Goal: Information Seeking & Learning: Check status

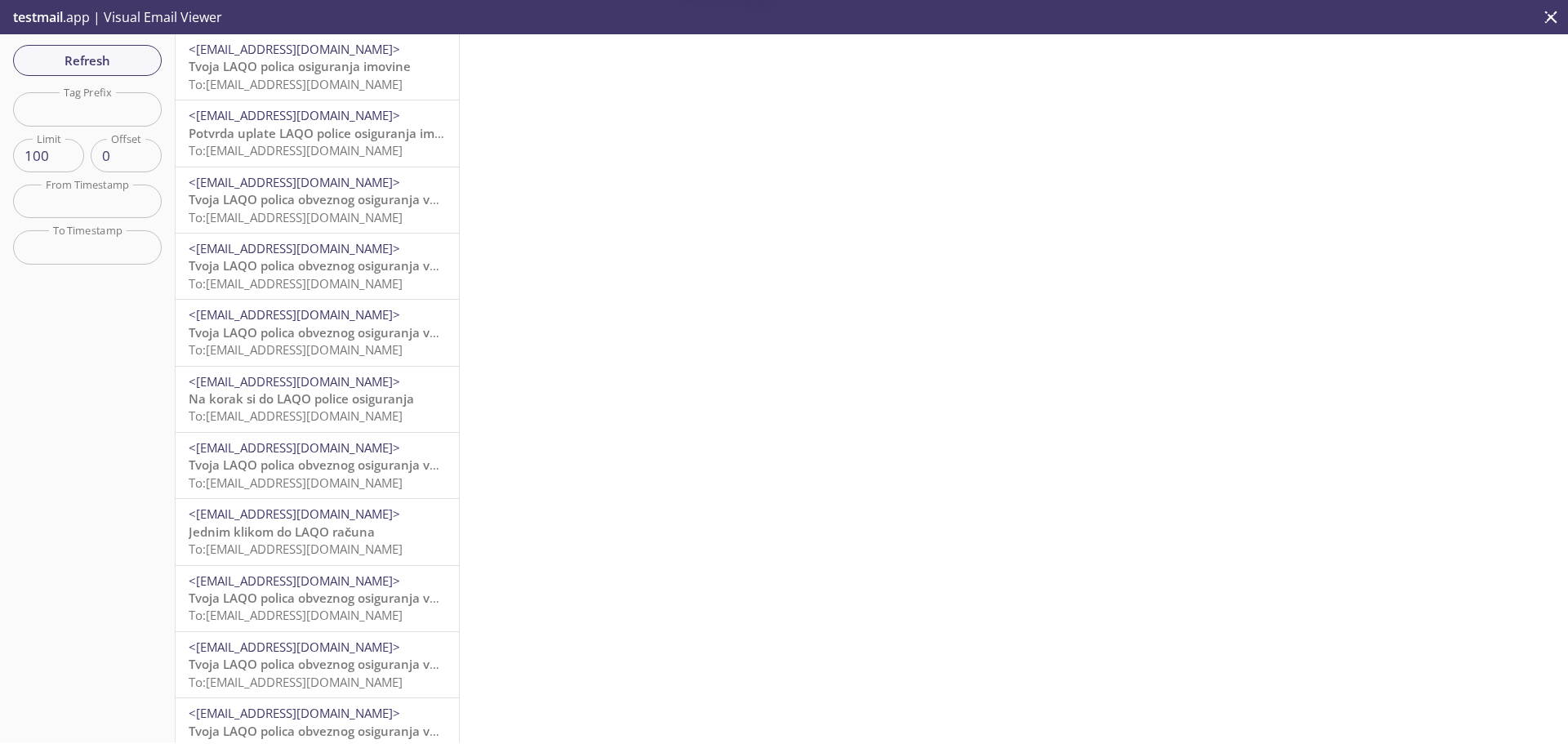
click at [297, 72] on span "Tvoja LAQO polica osiguranja imovine" at bounding box center [299, 67] width 222 height 16
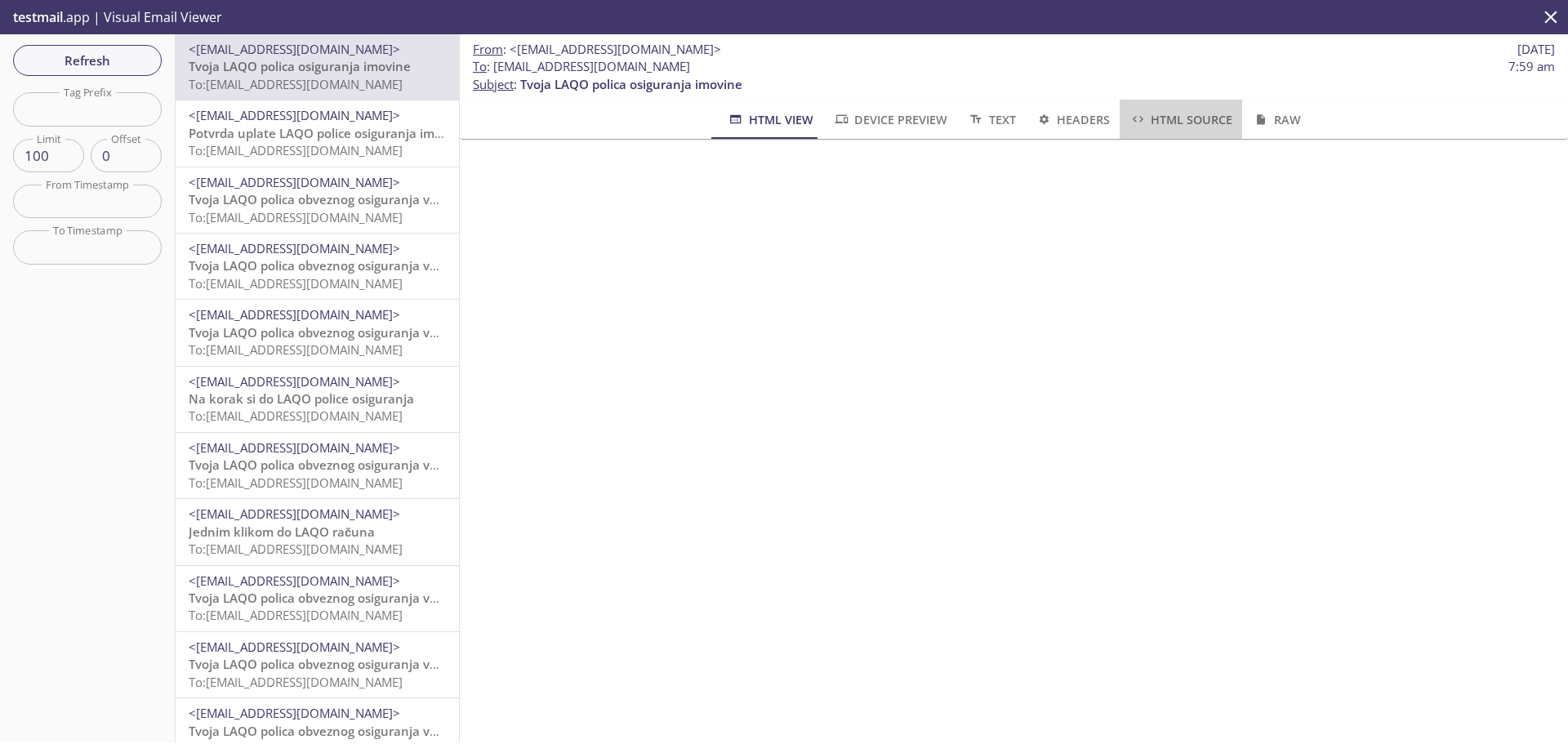
click at [1159, 121] on span "HTML Source" at bounding box center [1181, 119] width 103 height 21
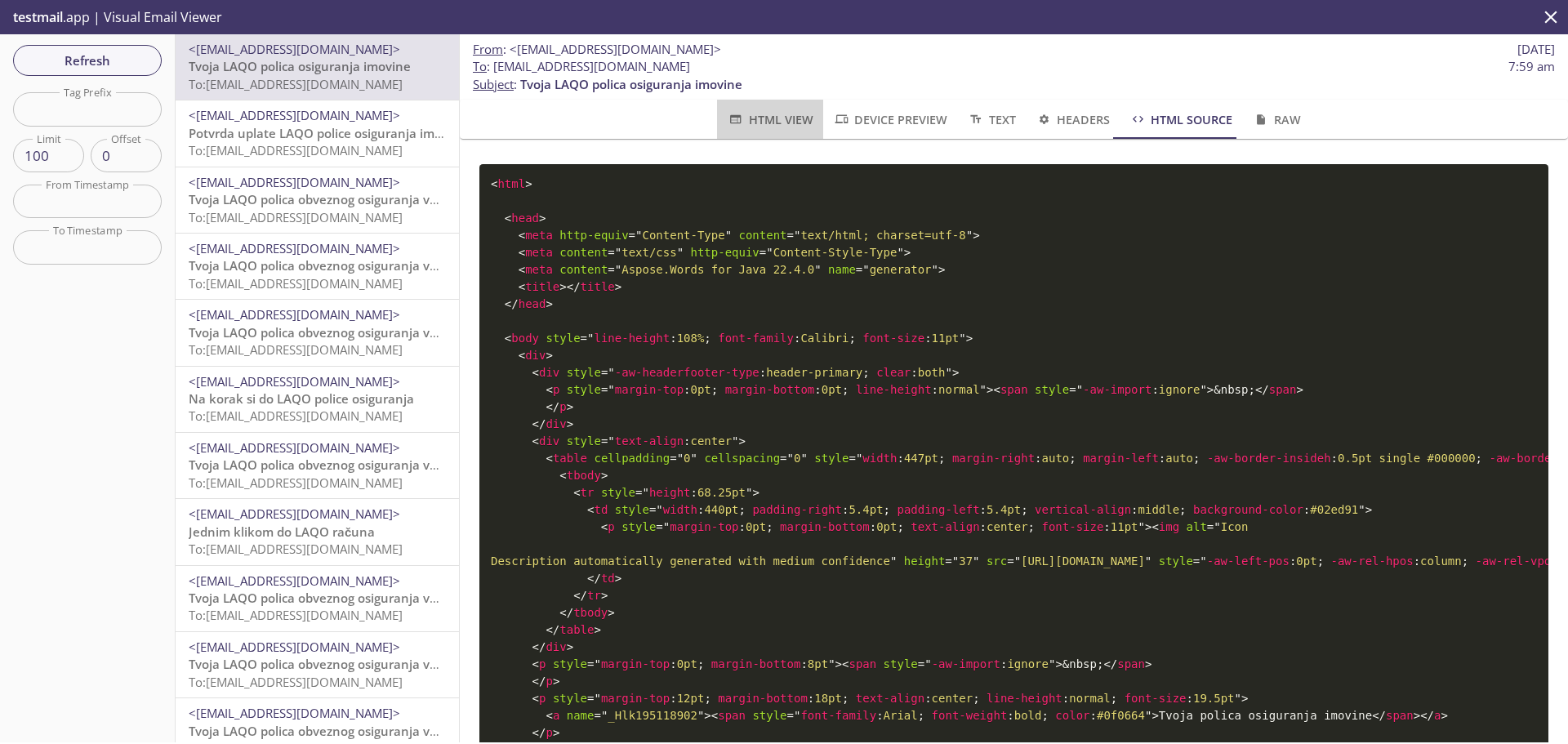
click at [740, 120] on span "HTML View" at bounding box center [770, 119] width 86 height 21
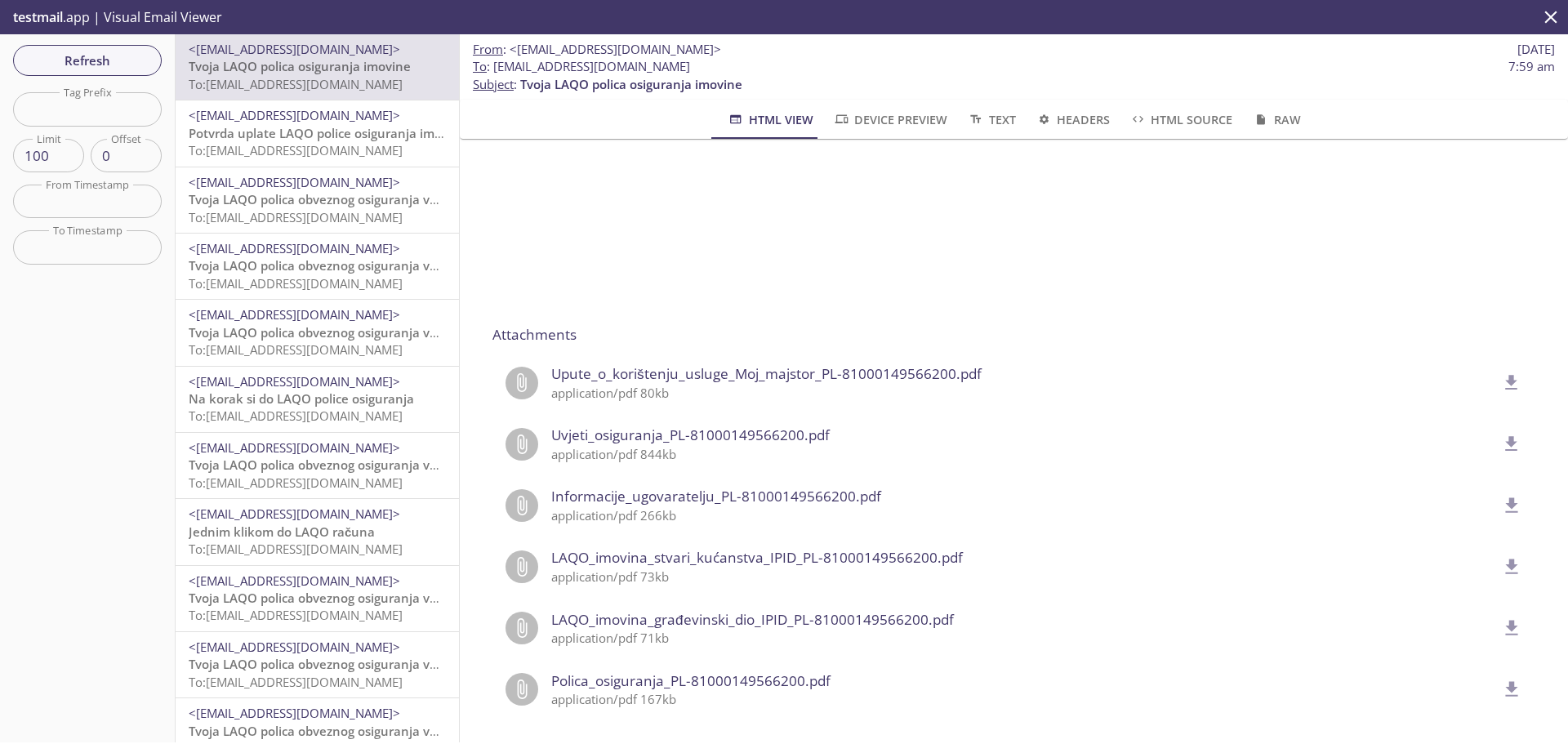
scroll to position [1695, 0]
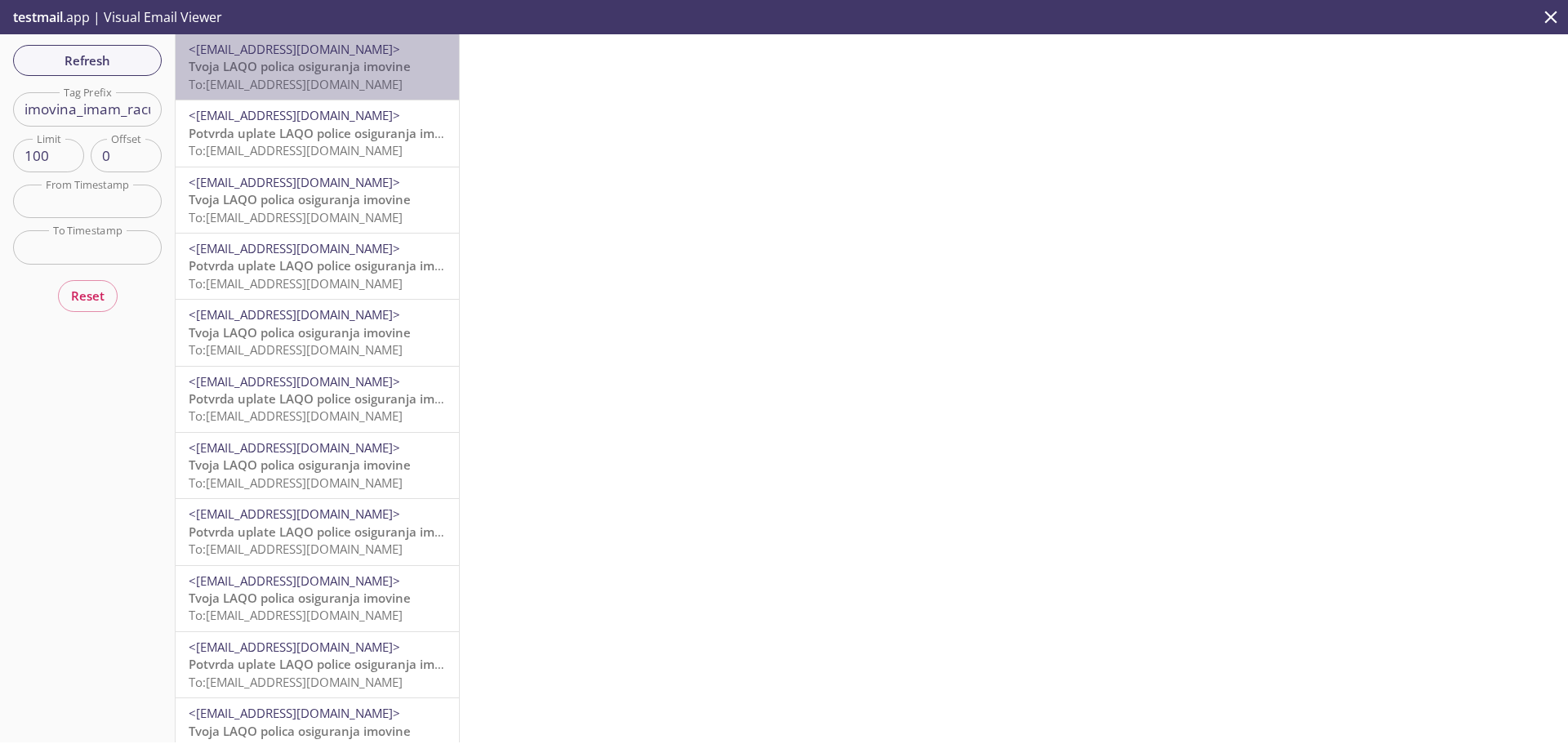
click at [372, 81] on span "To: b3tgy.imovina_imam_racun@inbox.testmail.app" at bounding box center [295, 84] width 214 height 16
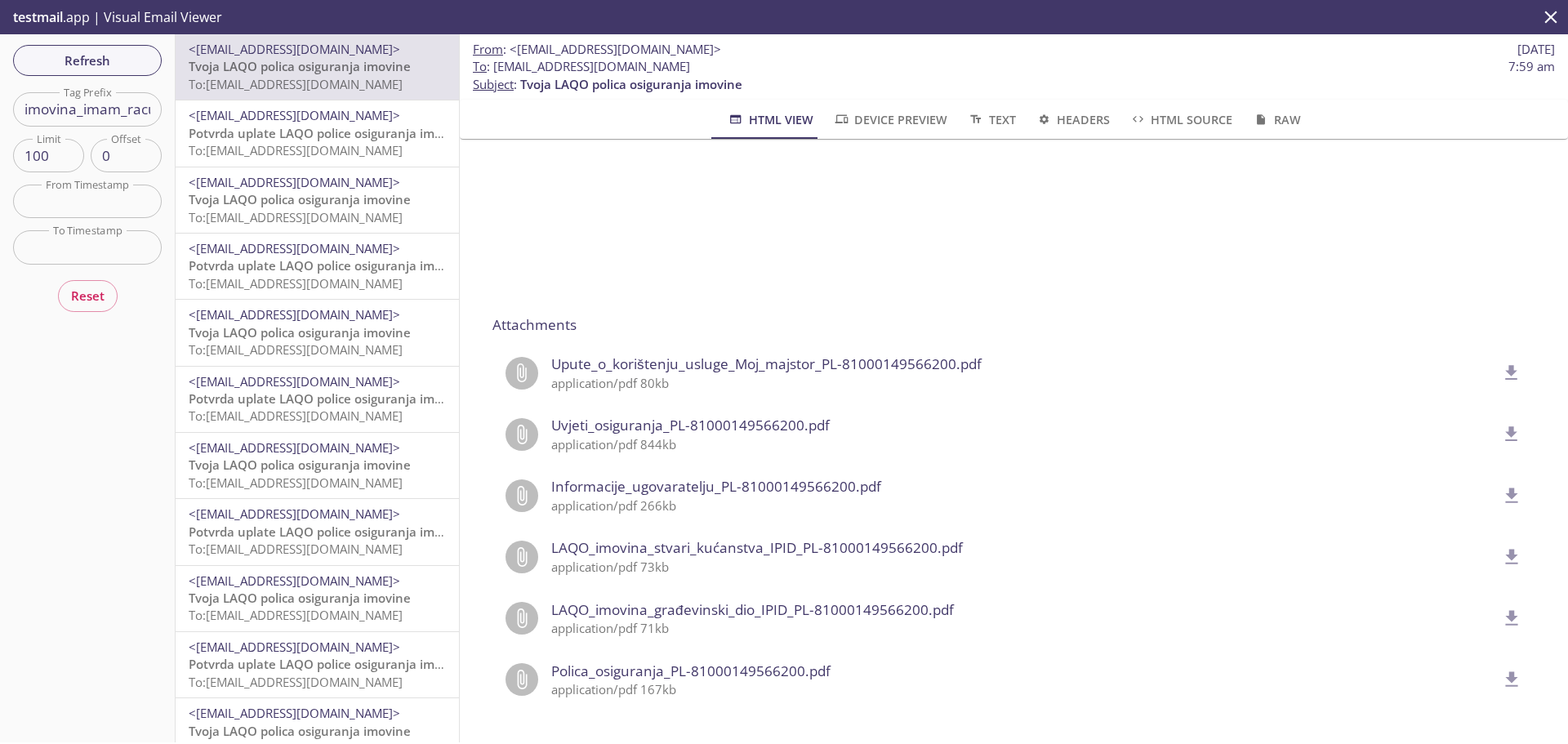
scroll to position [1695, 0]
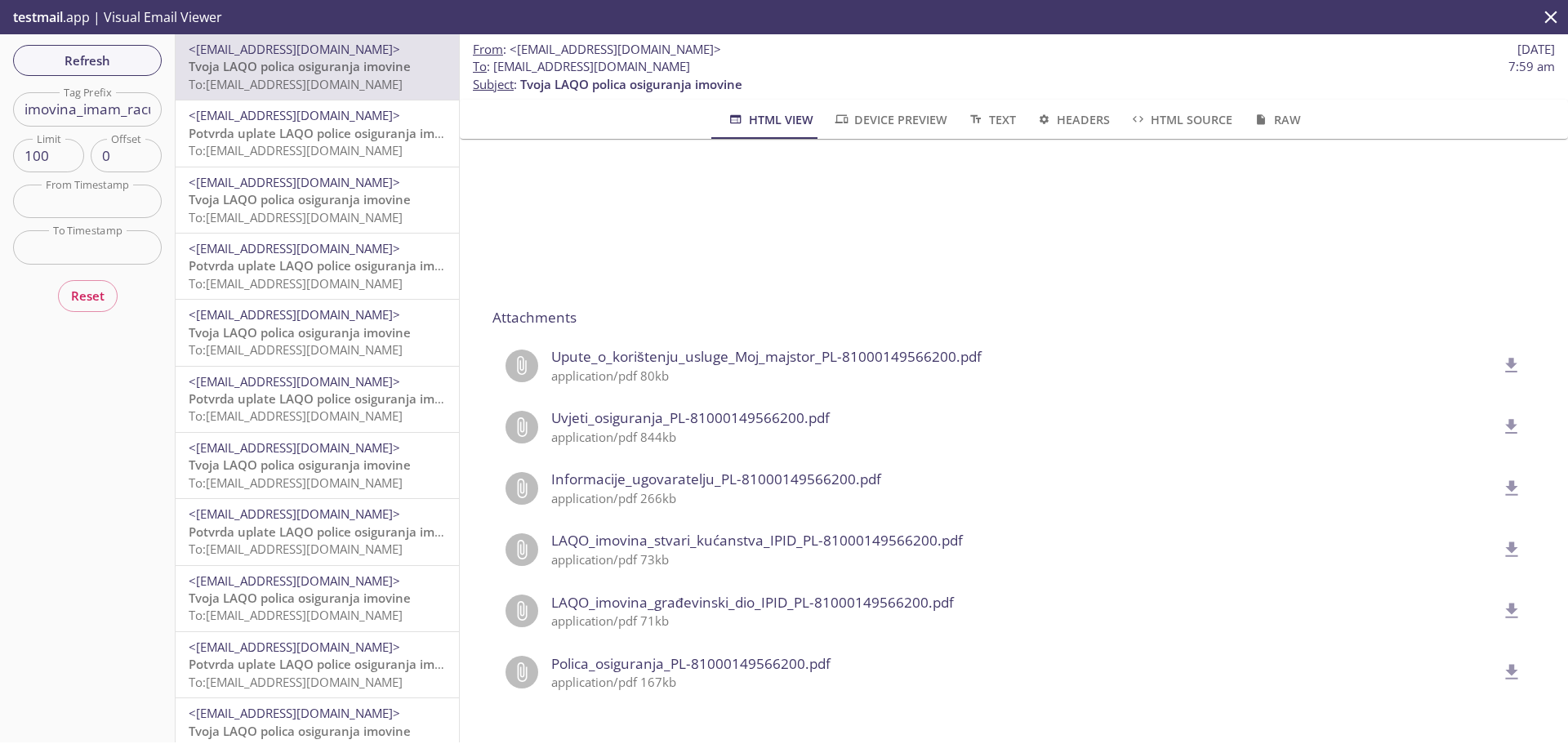
click at [280, 137] on span "Potvrda uplate LAQO police osiguranja imovine" at bounding box center [327, 133] width 279 height 16
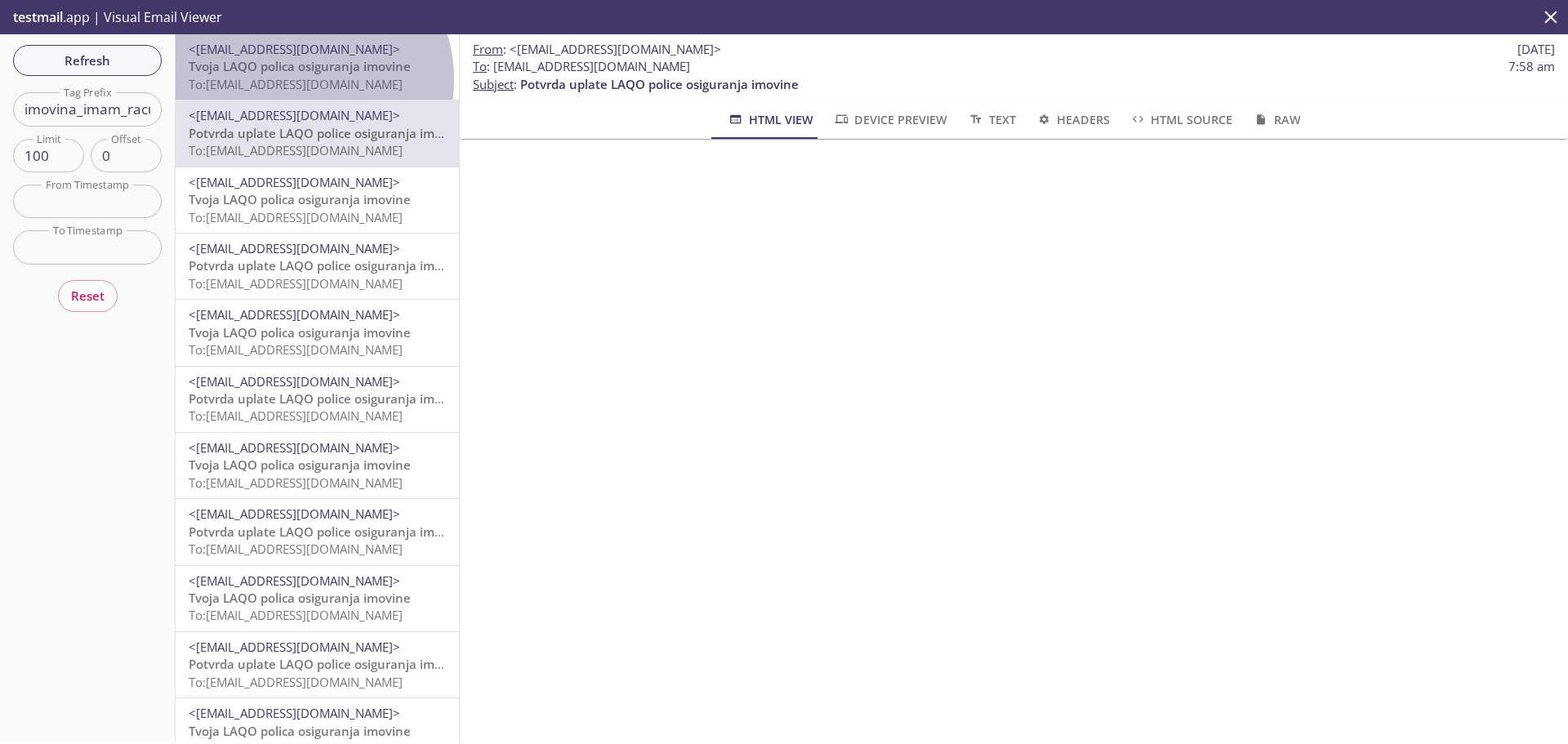
click at [298, 79] on span "To: b3tgy.imovina_imam_racun@inbox.testmail.app" at bounding box center [295, 84] width 214 height 16
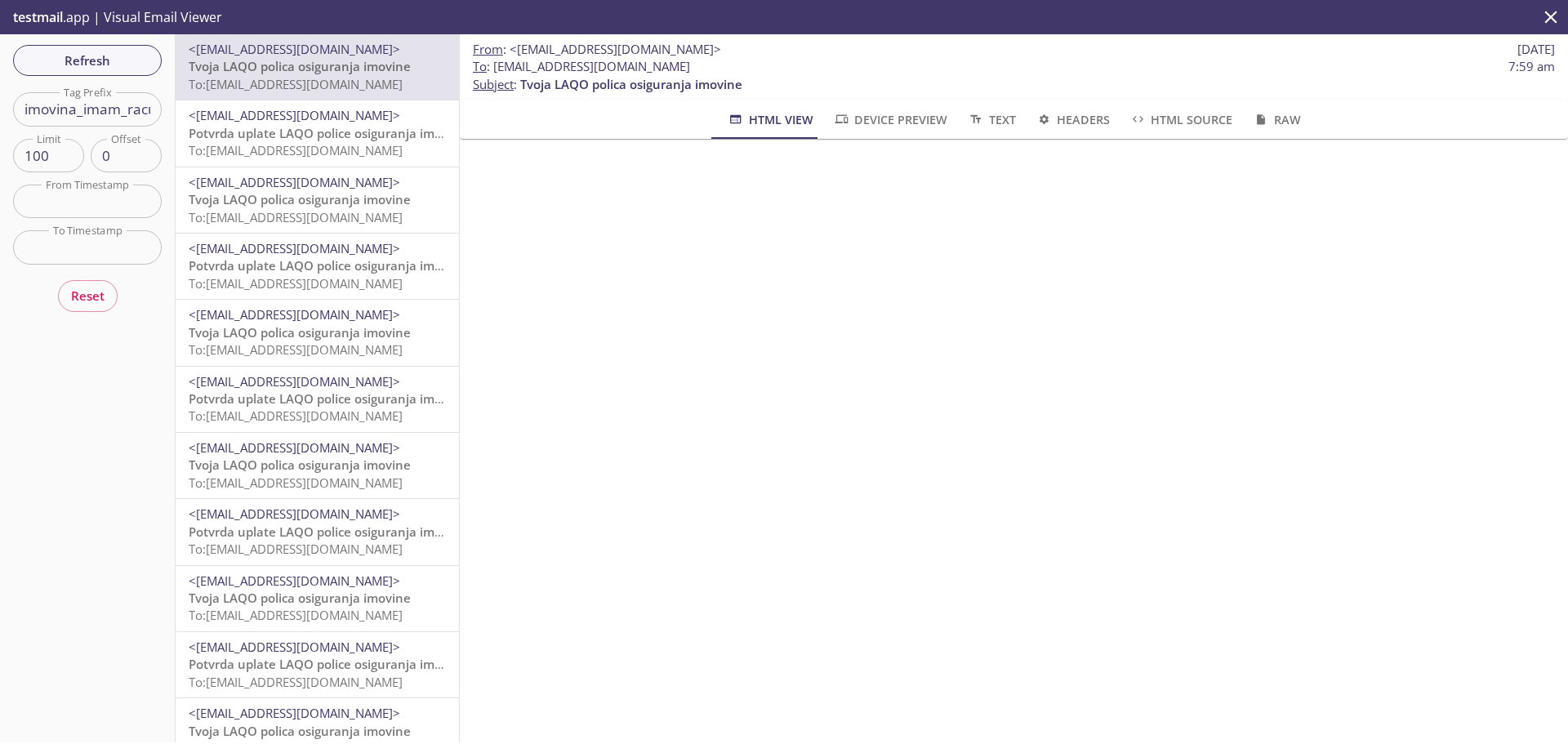
click at [339, 209] on span "To: b3tgy.imovina_imam_racun@inbox.testmail.app" at bounding box center [295, 217] width 214 height 16
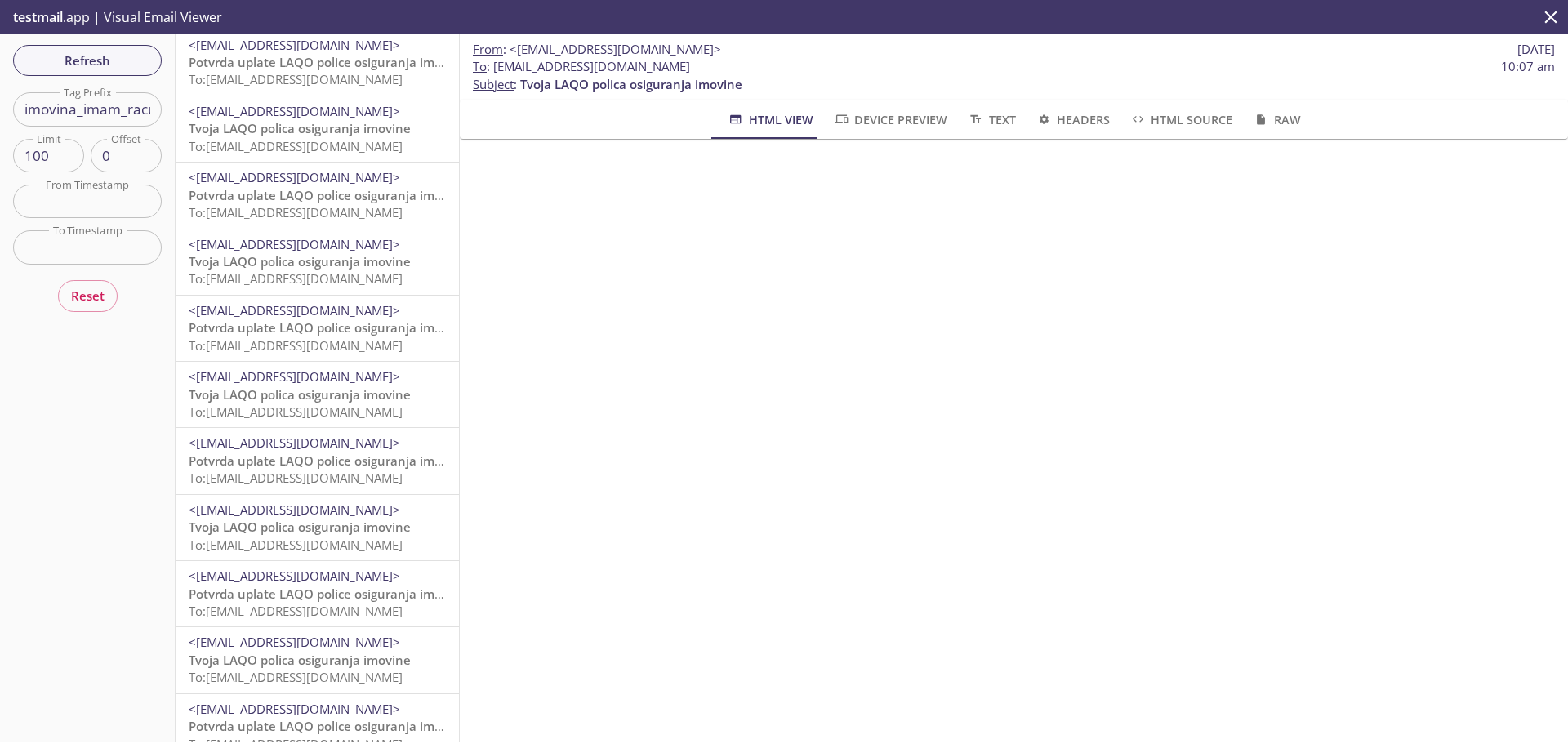
scroll to position [5879, 0]
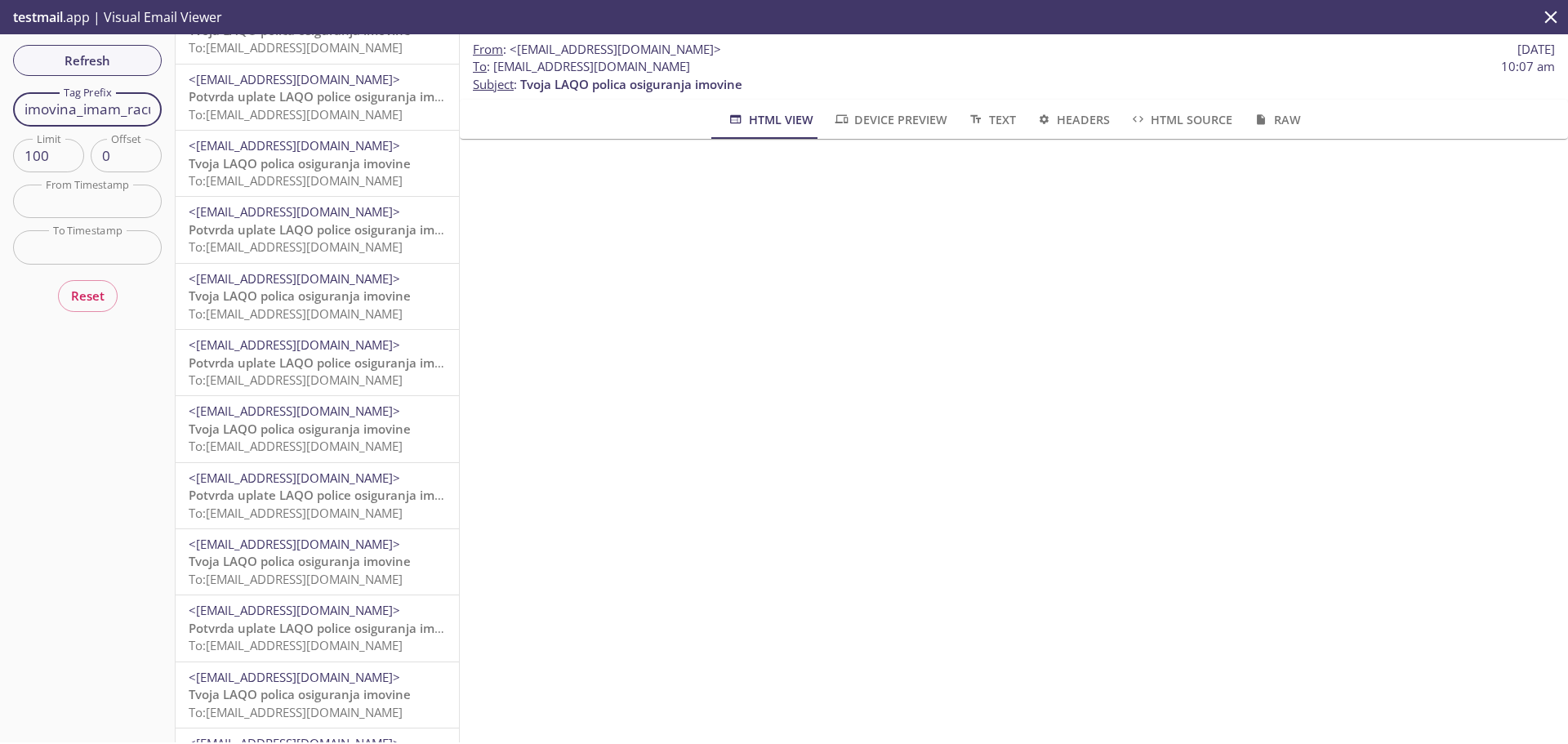
click at [108, 104] on input "imovina_imam_racun" at bounding box center [87, 109] width 149 height 34
click at [119, 63] on span "Refresh" at bounding box center [87, 61] width 123 height 21
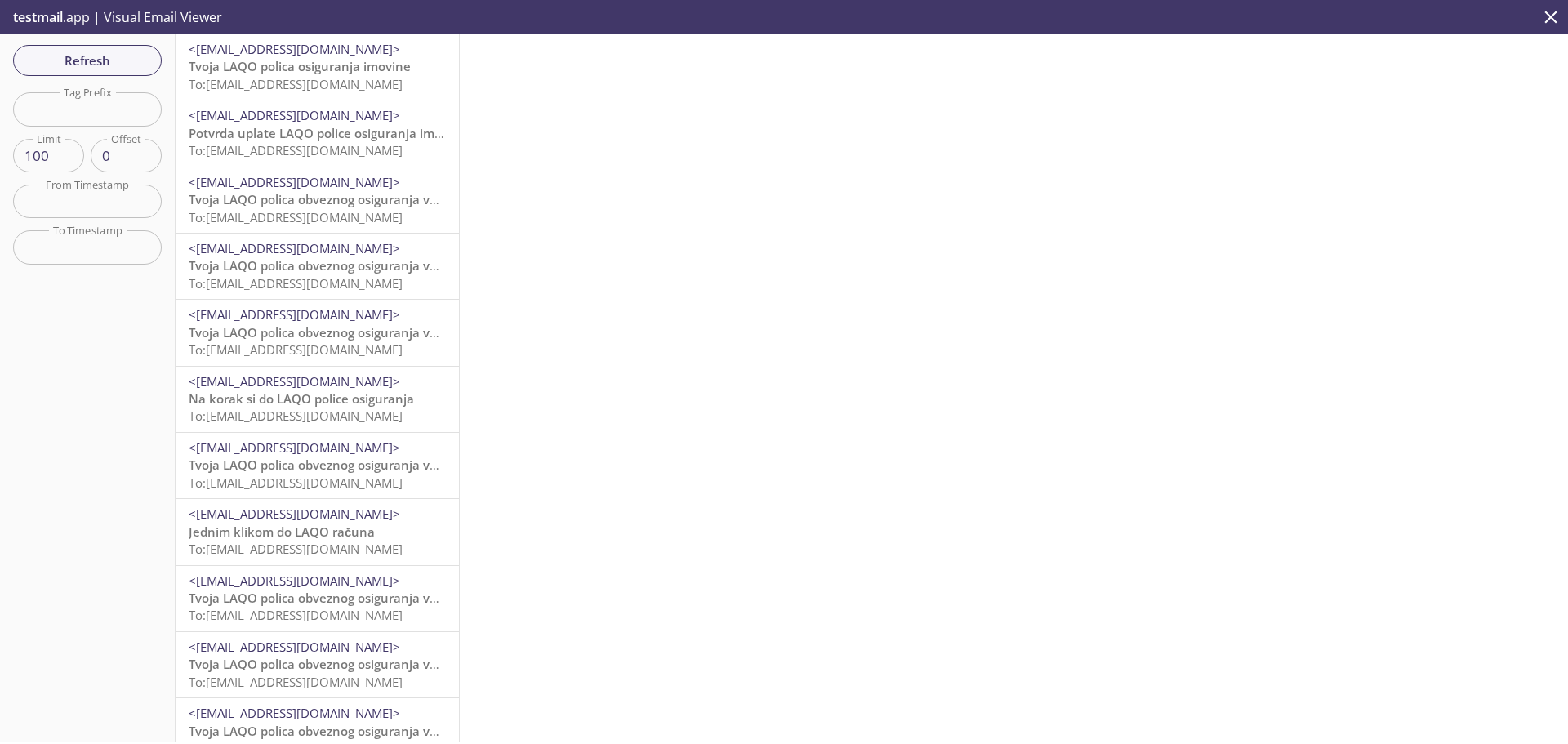
click at [298, 394] on span "Na korak si do LAQO police osiguranja" at bounding box center [301, 399] width 225 height 16
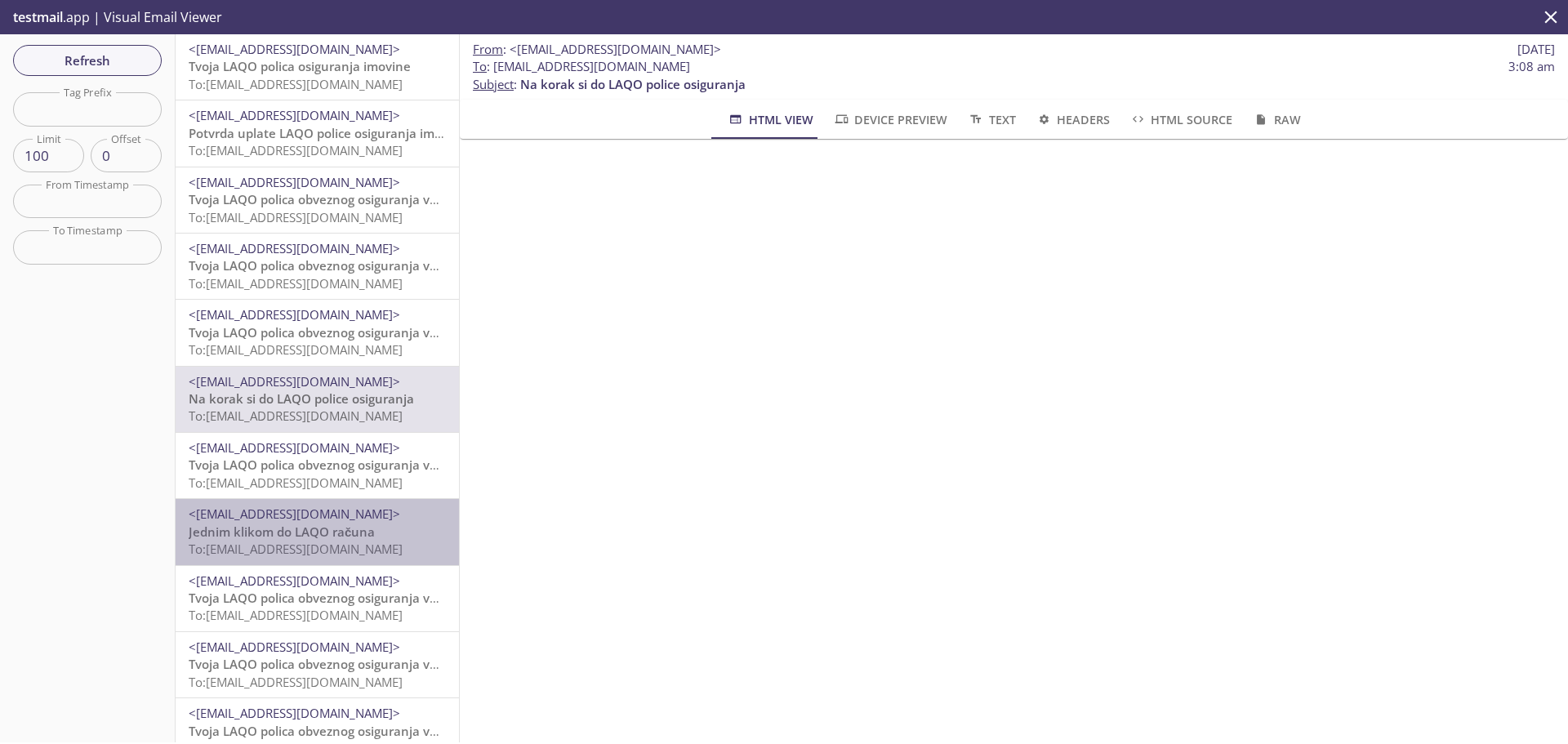
click at [327, 535] on span "Jednim klikom do LAQO računa" at bounding box center [281, 532] width 186 height 16
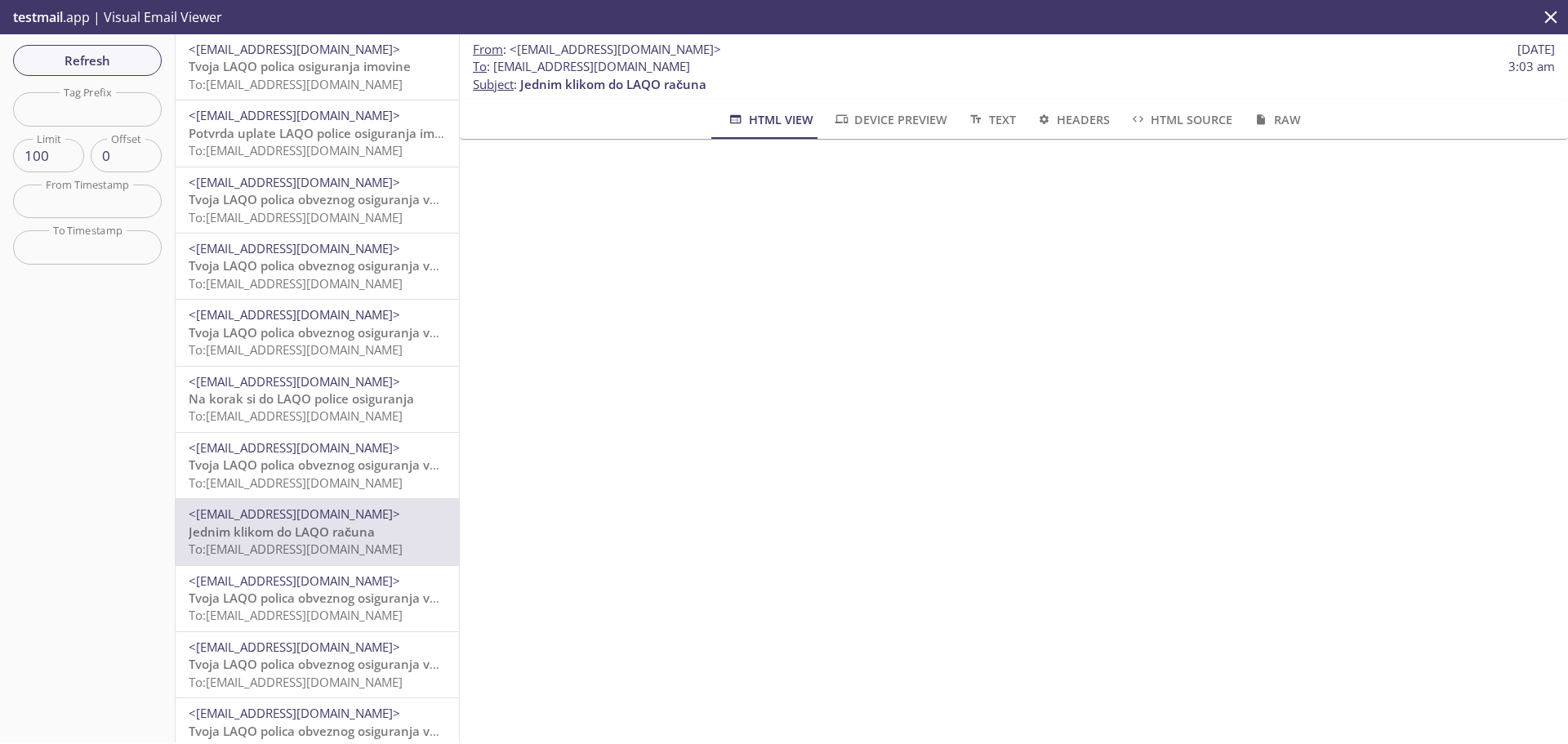
click at [287, 390] on span "Na korak si do LAQO police osiguranja" at bounding box center [301, 399] width 225 height 16
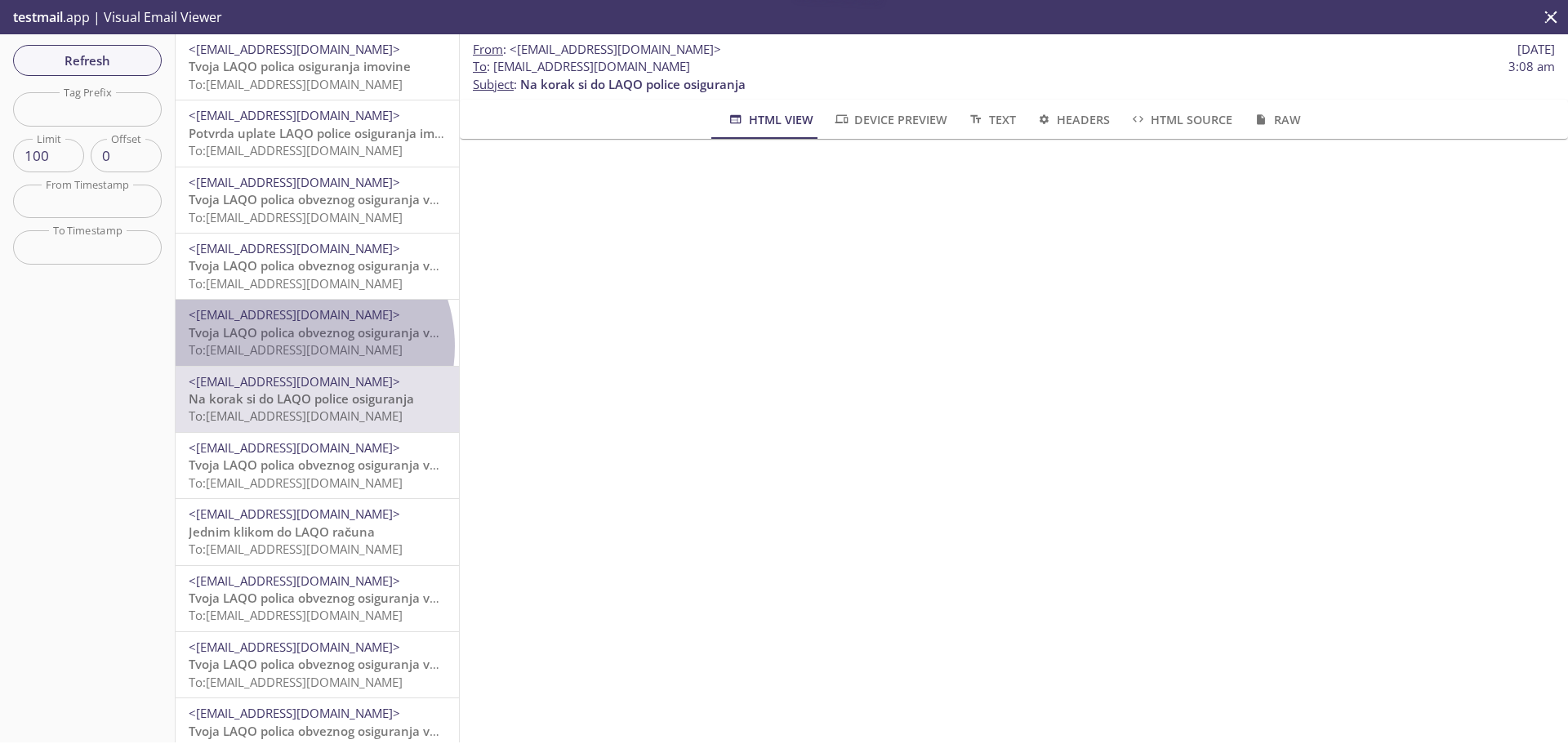
click at [299, 346] on span "To: b3tgy.6b0ubg3_j9hog89sxrwa0sqd@inbox.testmail.app" at bounding box center [295, 349] width 214 height 16
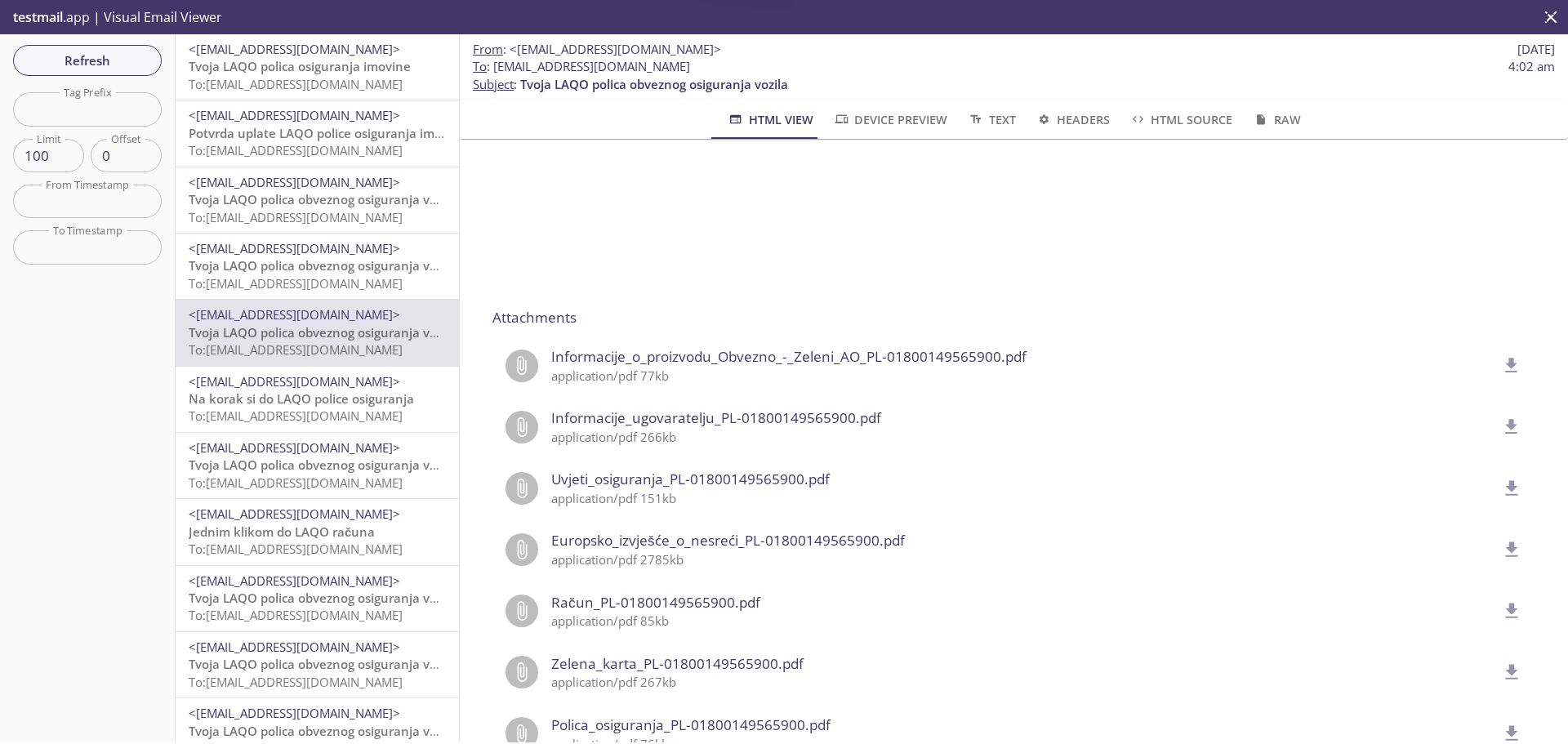
click at [291, 499] on div "<noreply_test@laqo.hr> Jednim klikom do LAQO računa To: b3tgy.ssx8qt0t-t8avcpba…" at bounding box center [317, 531] width 284 height 65
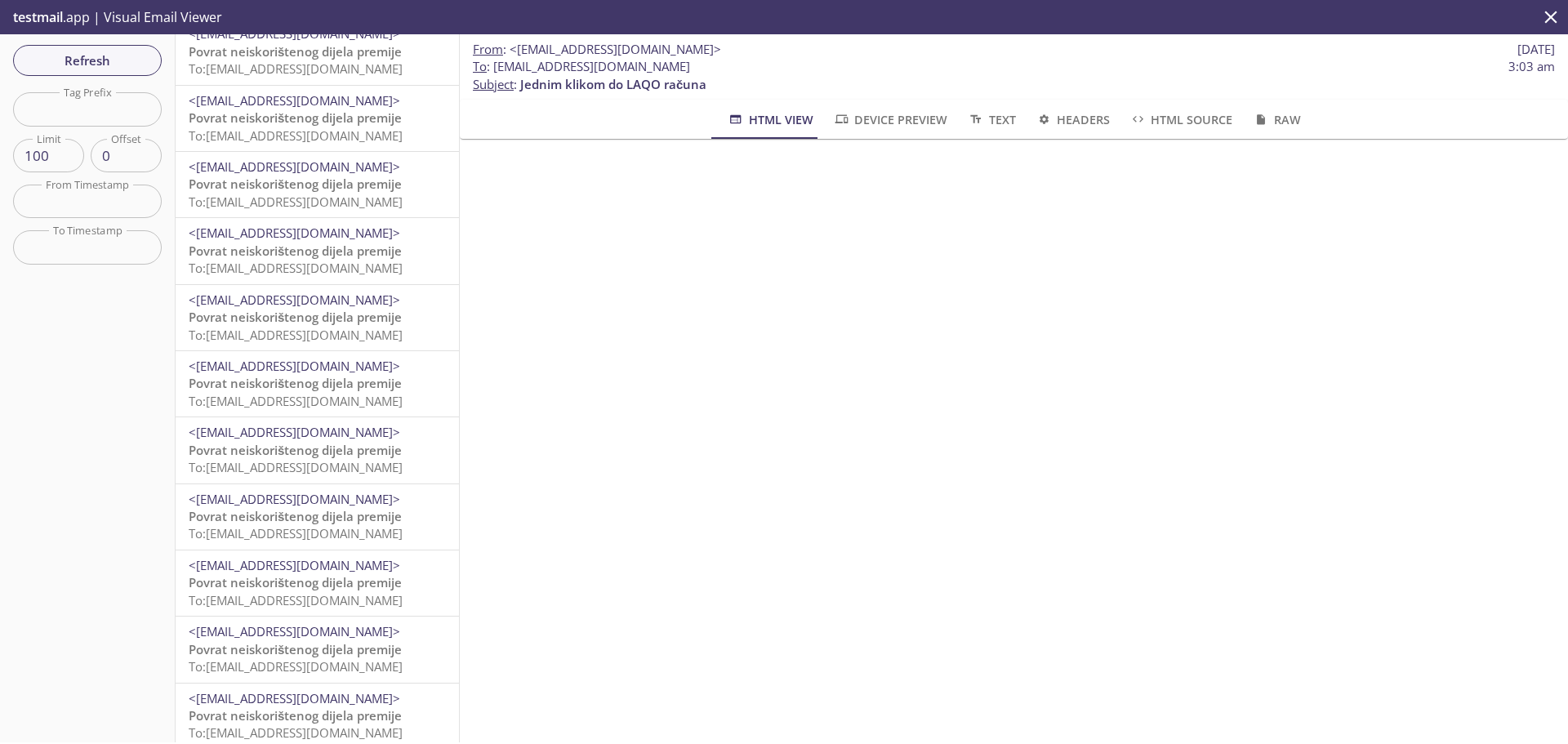
scroll to position [2368, 0]
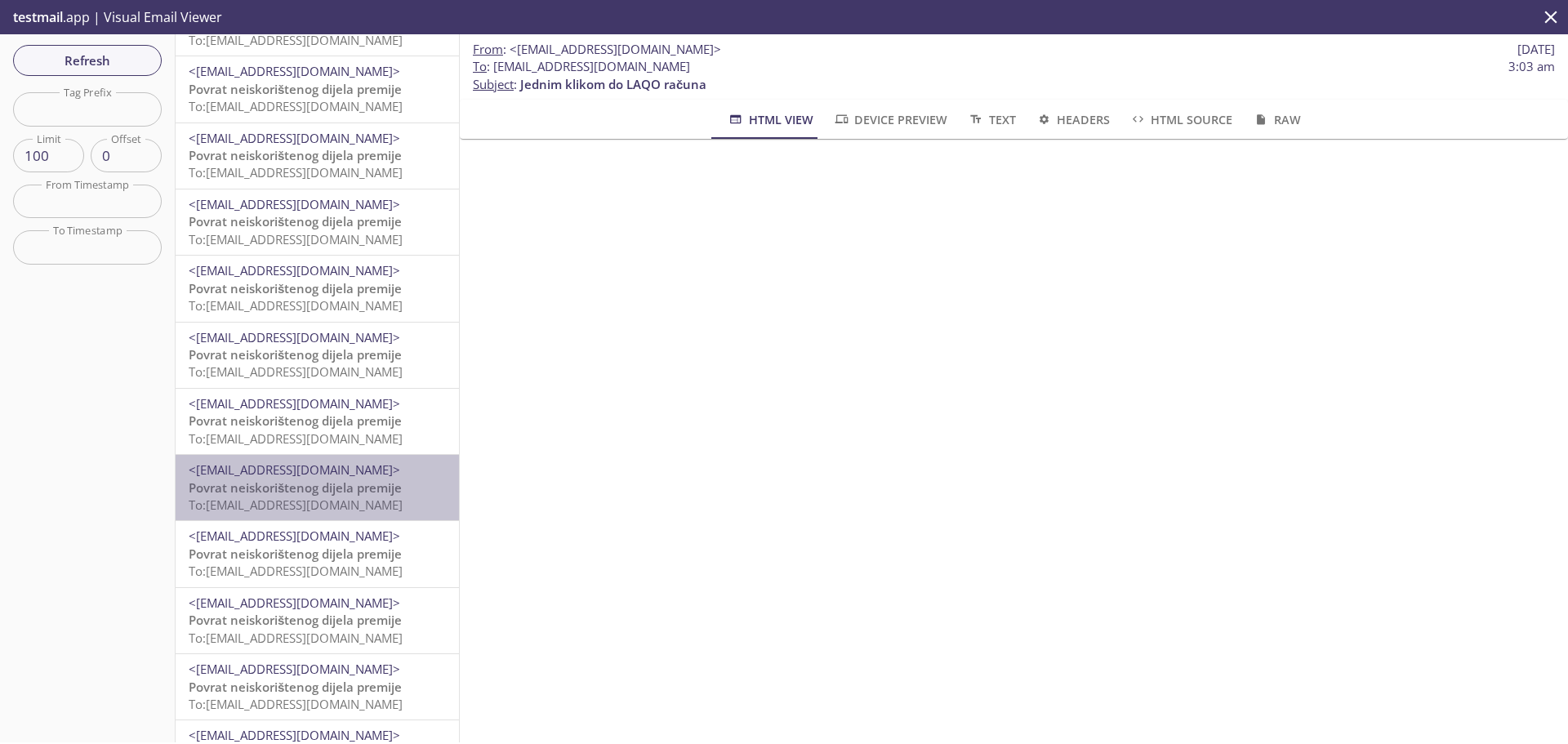
click at [372, 511] on span "To: b3tgy.i42i_drdqhx0b1odolexsnlz@inbox.testmail.app" at bounding box center [295, 505] width 214 height 16
